Goal: Find specific page/section: Find specific page/section

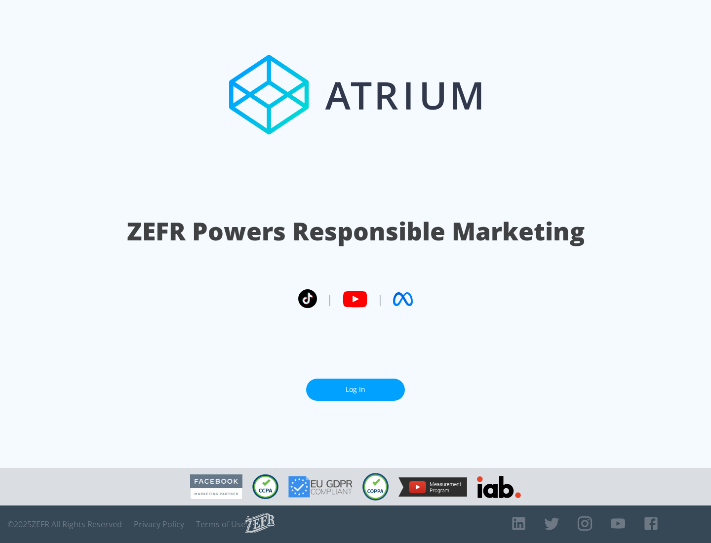
click at [356, 386] on link "Log In" at bounding box center [355, 390] width 99 height 22
